Goal: Information Seeking & Learning: Learn about a topic

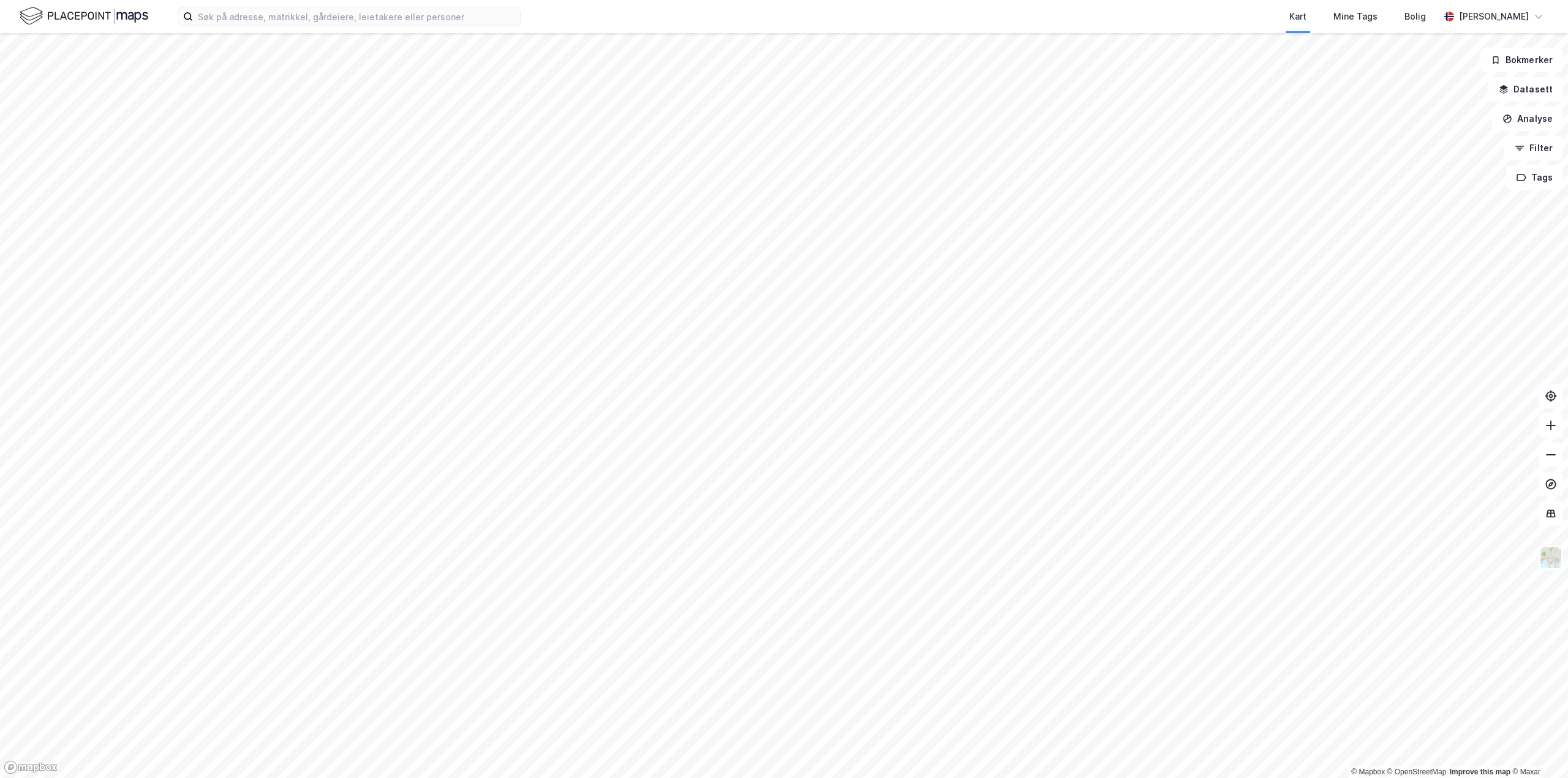
click at [940, 0] on html "Kart Mine Tags Bolig [PERSON_NAME] © Mapbox © OpenStreetMap Improve this map © …" at bounding box center [784, 389] width 1568 height 778
click at [979, 19] on div "Kart Mine Tags Bolig [PERSON_NAME] © Mapbox © OpenStreetMap Improve this map © …" at bounding box center [784, 389] width 1568 height 778
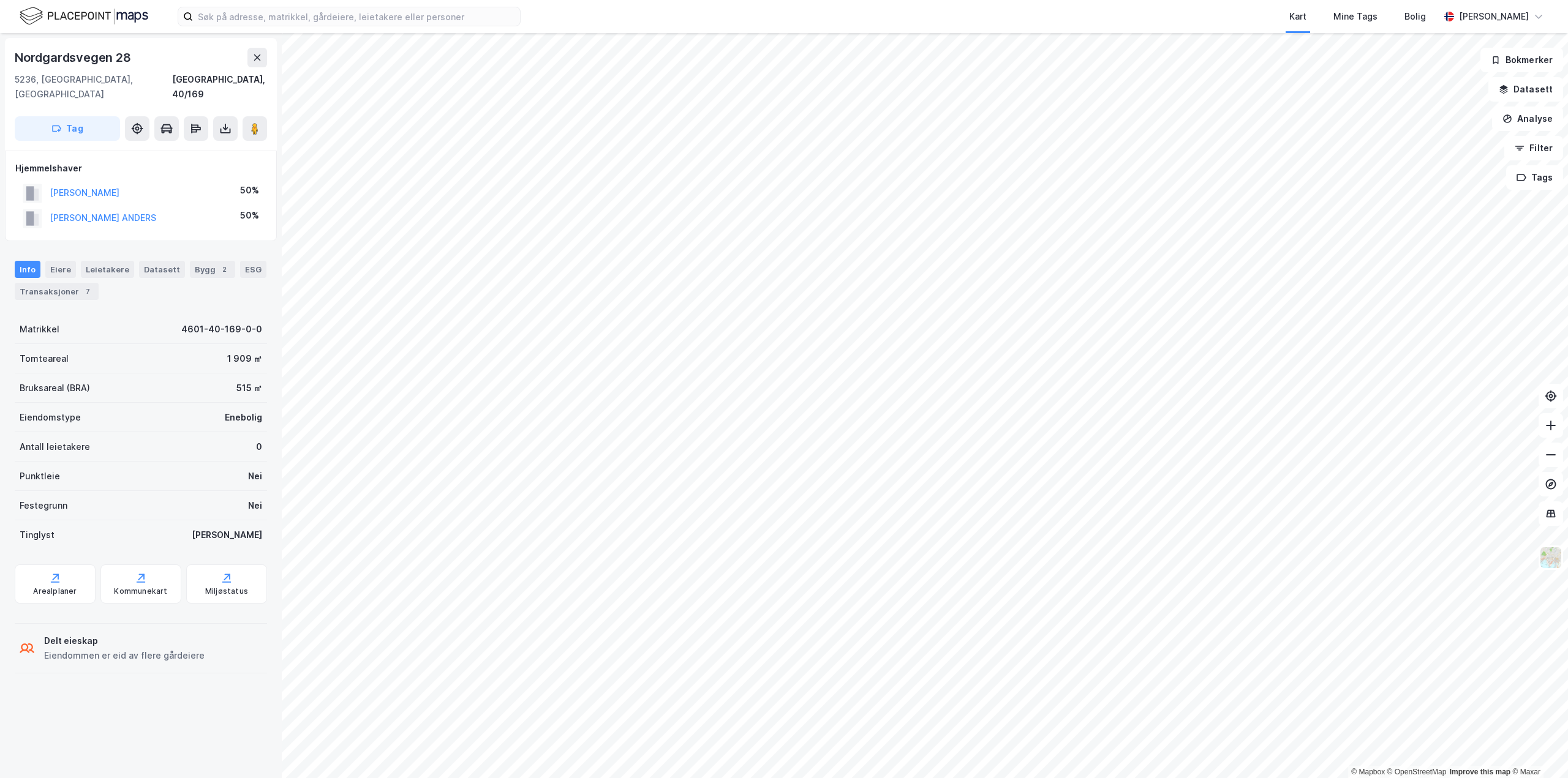
click at [59, 287] on div "Info [PERSON_NAME] Datasett Bygg 2 ESG Transaksjoner 7" at bounding box center [141, 276] width 282 height 59
click at [66, 283] on div "Transaksjoner 7" at bounding box center [57, 291] width 84 height 17
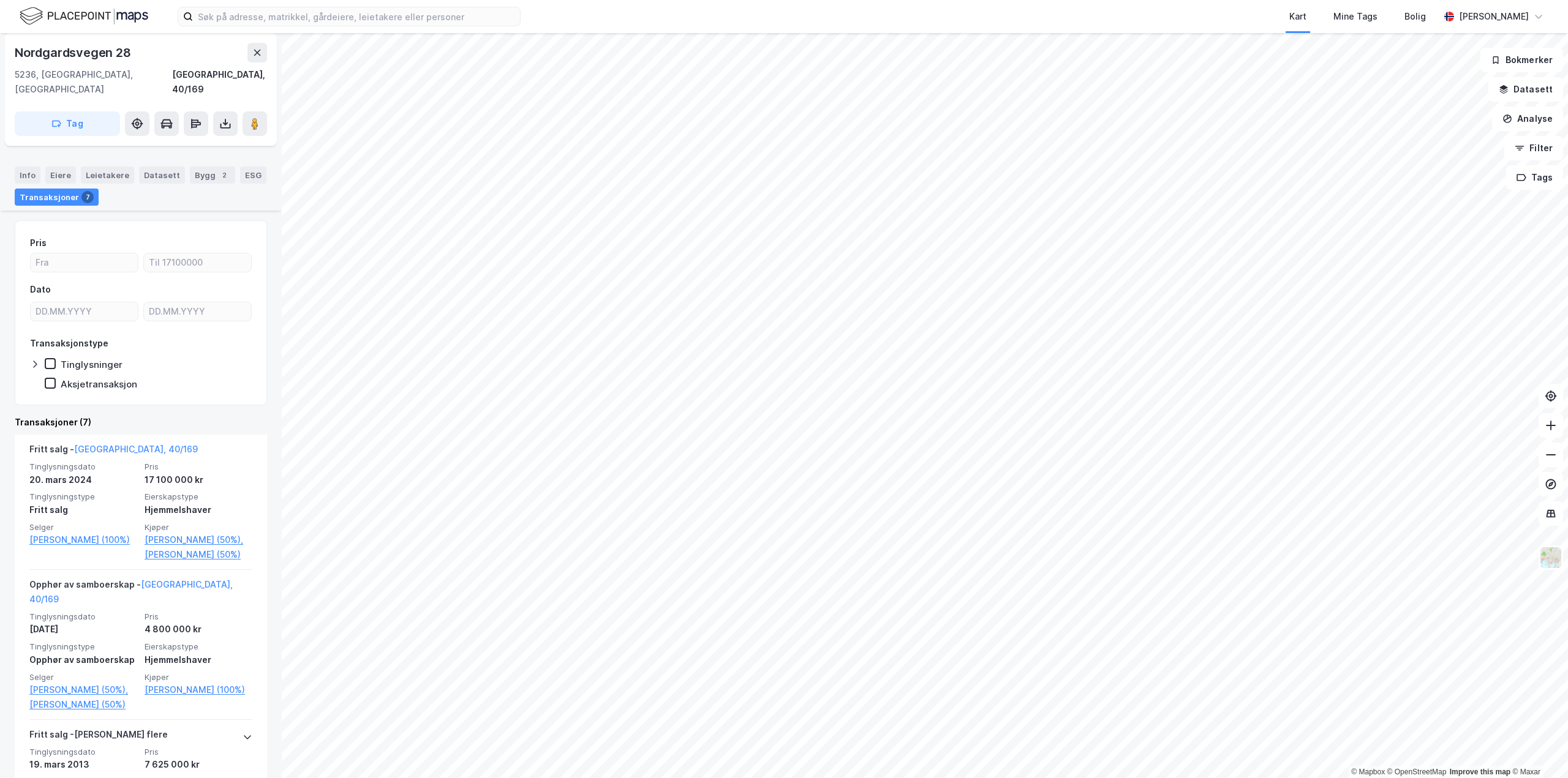
scroll to position [123, 0]
